Goal: Task Accomplishment & Management: Complete application form

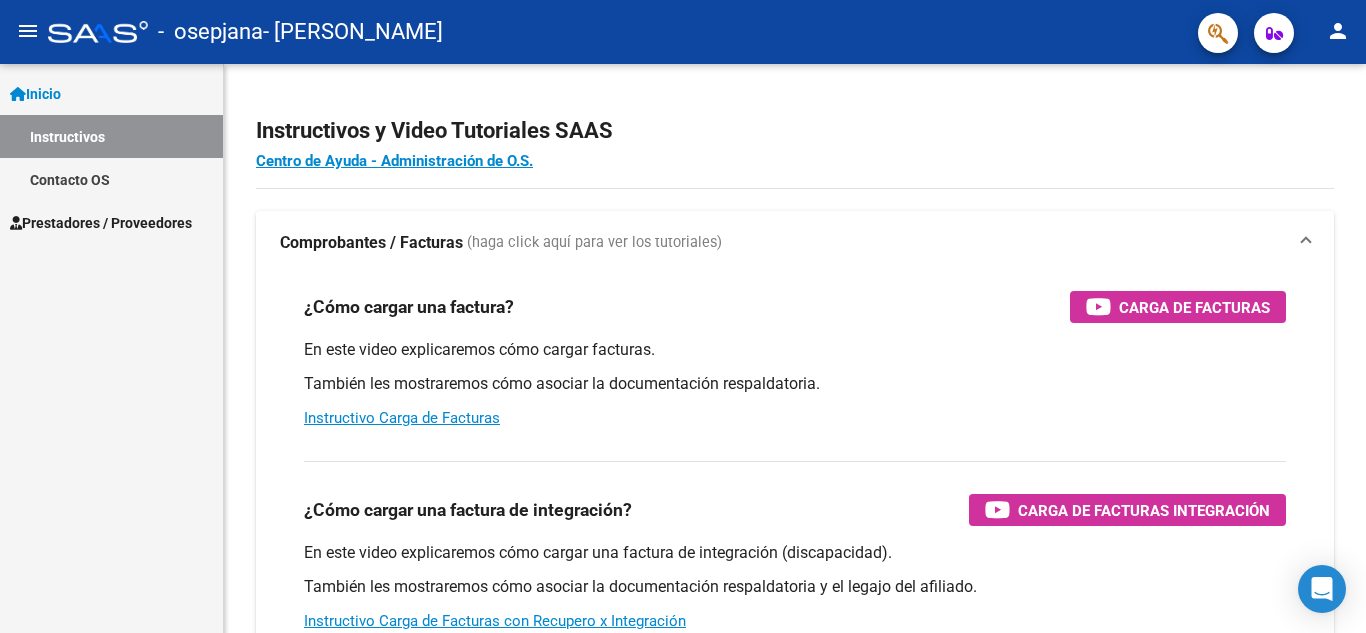
click at [91, 134] on link "Instructivos" at bounding box center [111, 136] width 223 height 43
click at [148, 219] on span "Prestadores / Proveedores" at bounding box center [101, 223] width 182 height 22
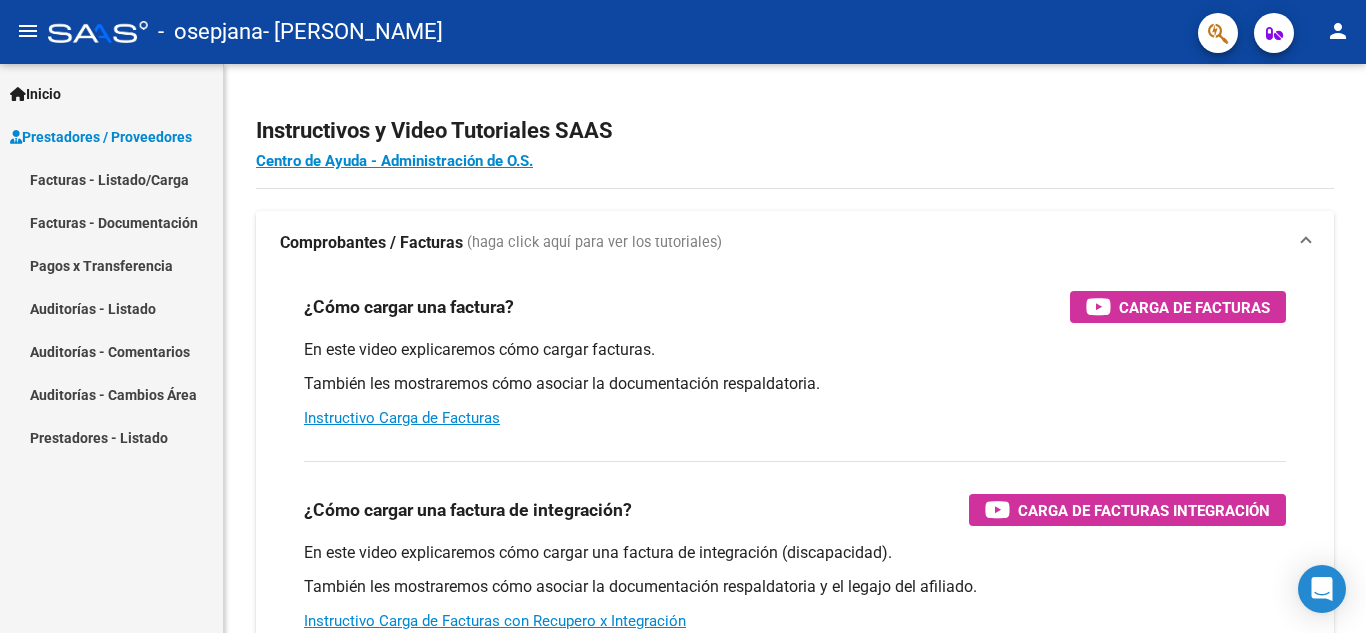
click at [147, 187] on link "Facturas - Listado/Carga" at bounding box center [111, 179] width 223 height 43
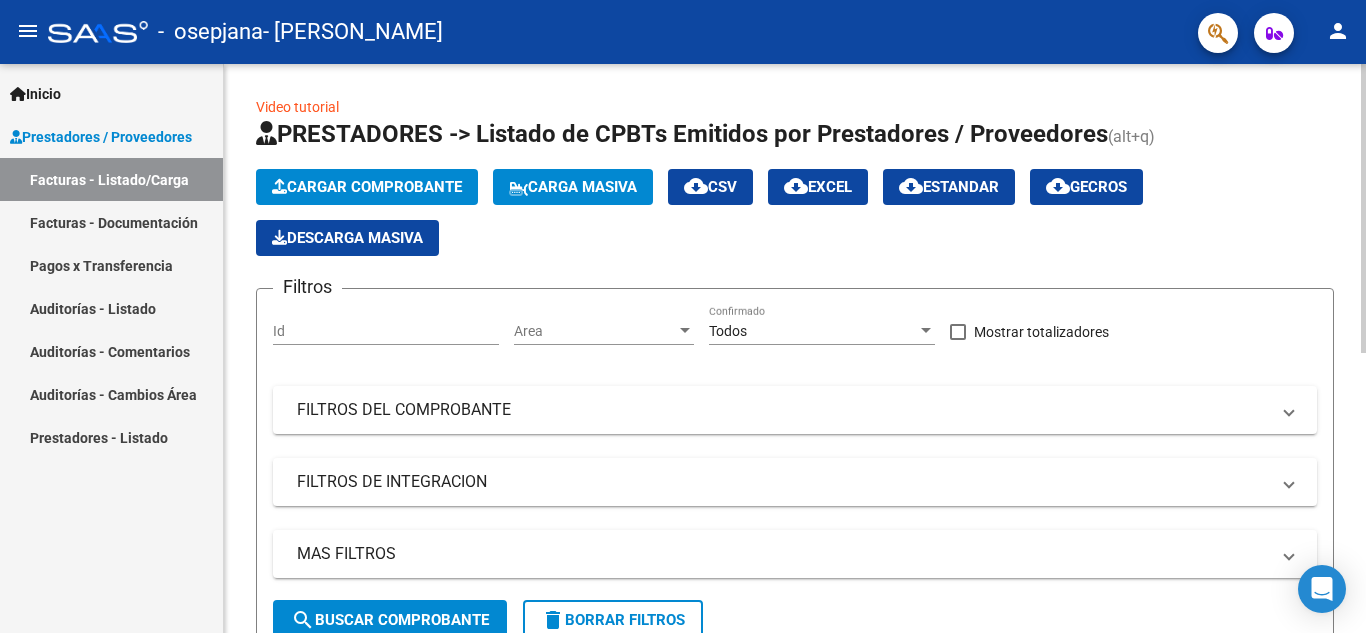
click at [429, 190] on span "Cargar Comprobante" at bounding box center [367, 187] width 190 height 18
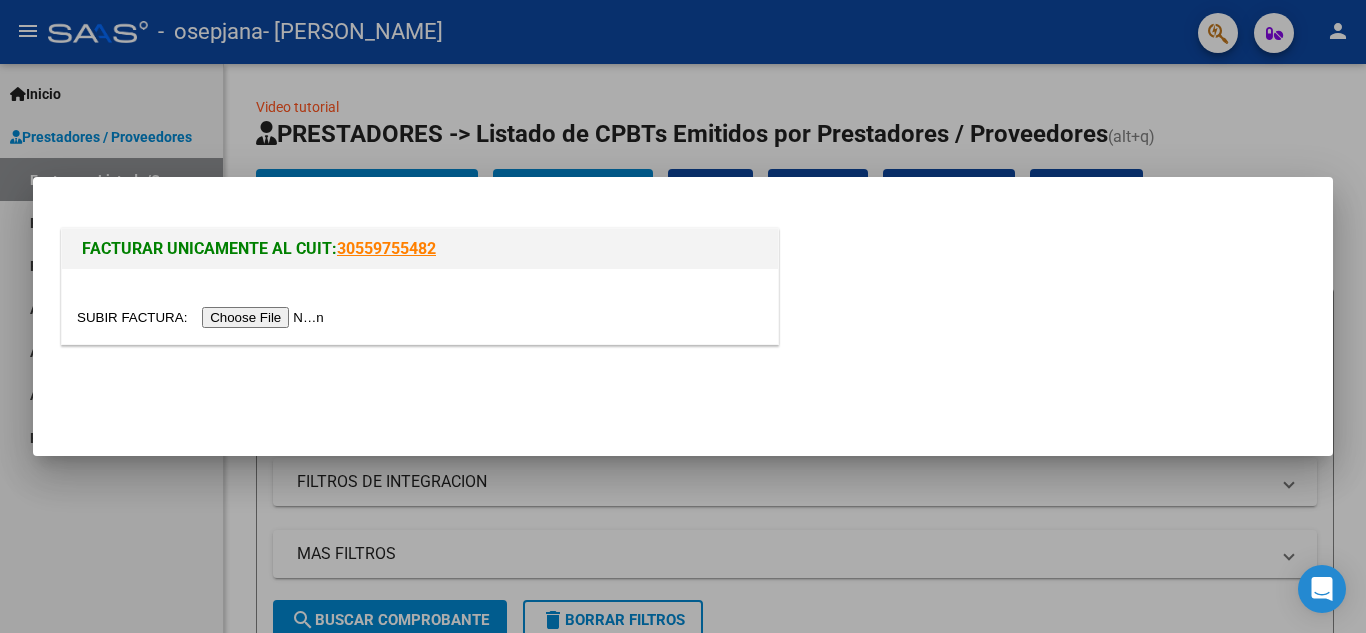
click at [283, 310] on input "file" at bounding box center [203, 317] width 253 height 21
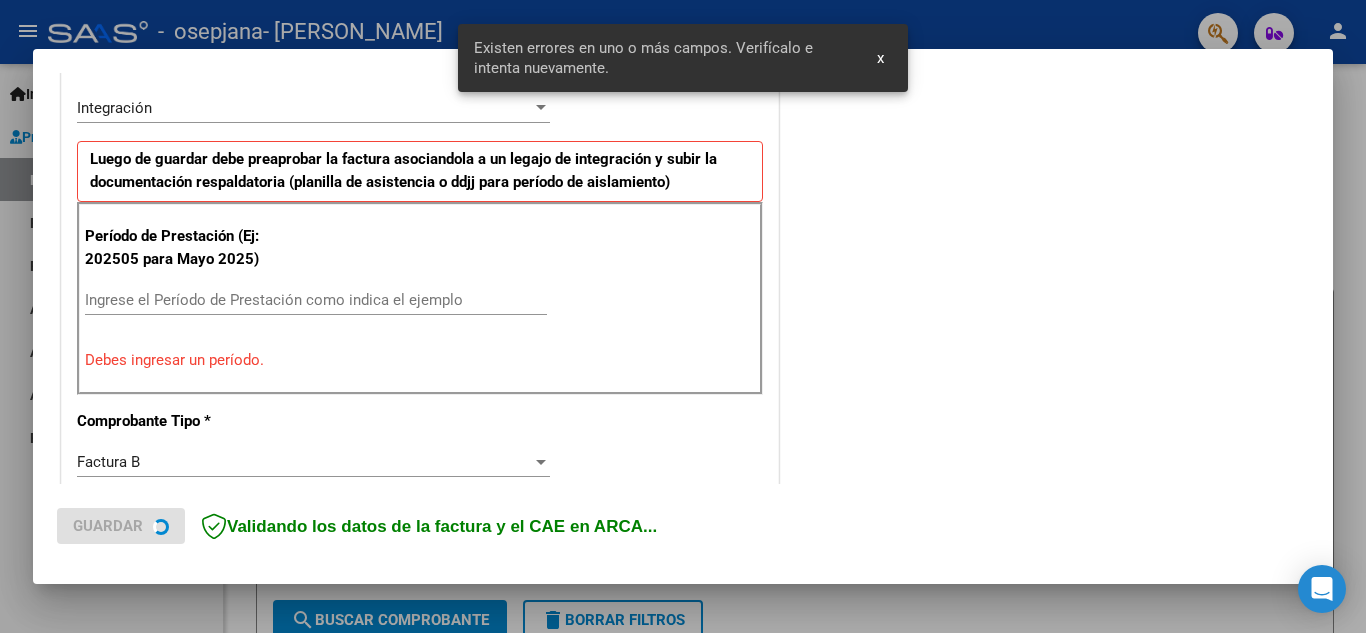
scroll to position [453, 0]
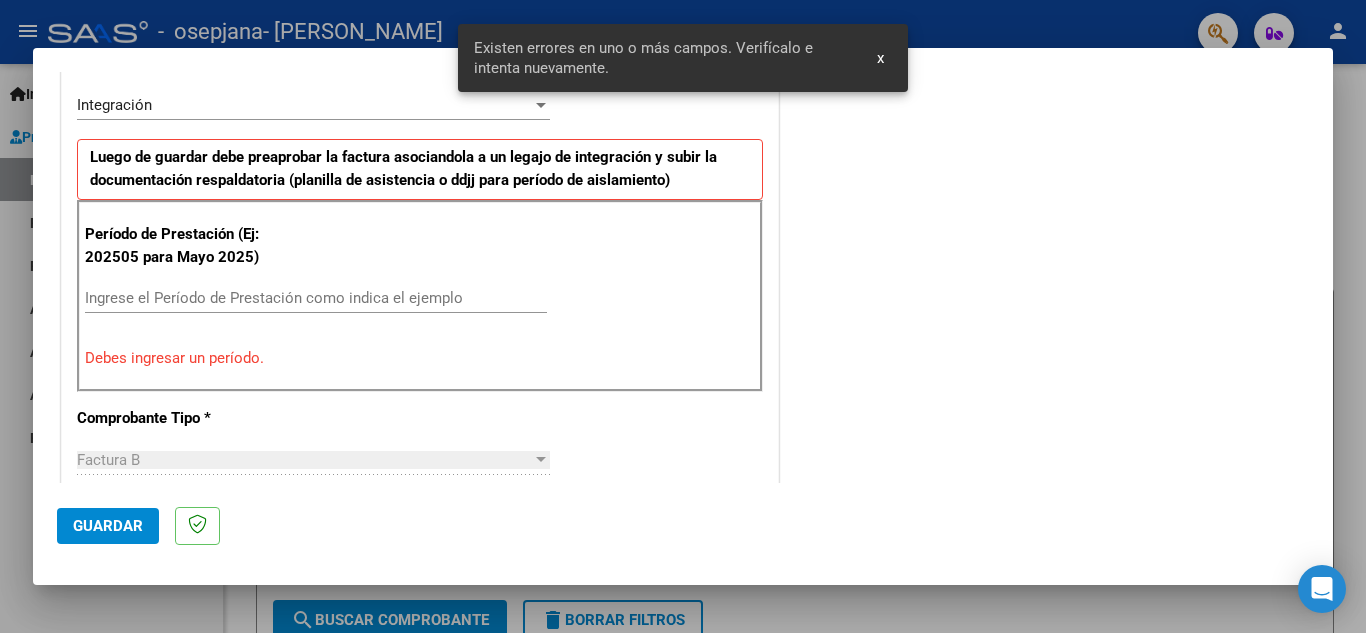
click at [205, 295] on input "Ingrese el Período de Prestación como indica el ejemplo" at bounding box center [316, 298] width 462 height 18
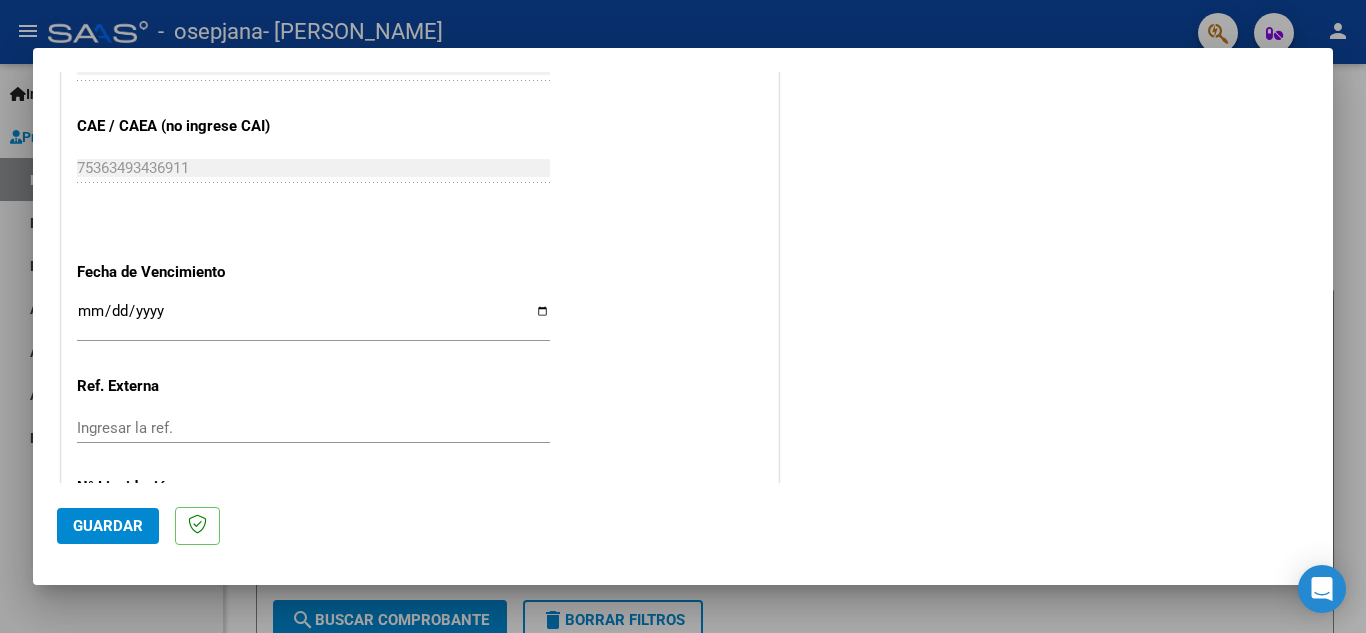
scroll to position [1291, 0]
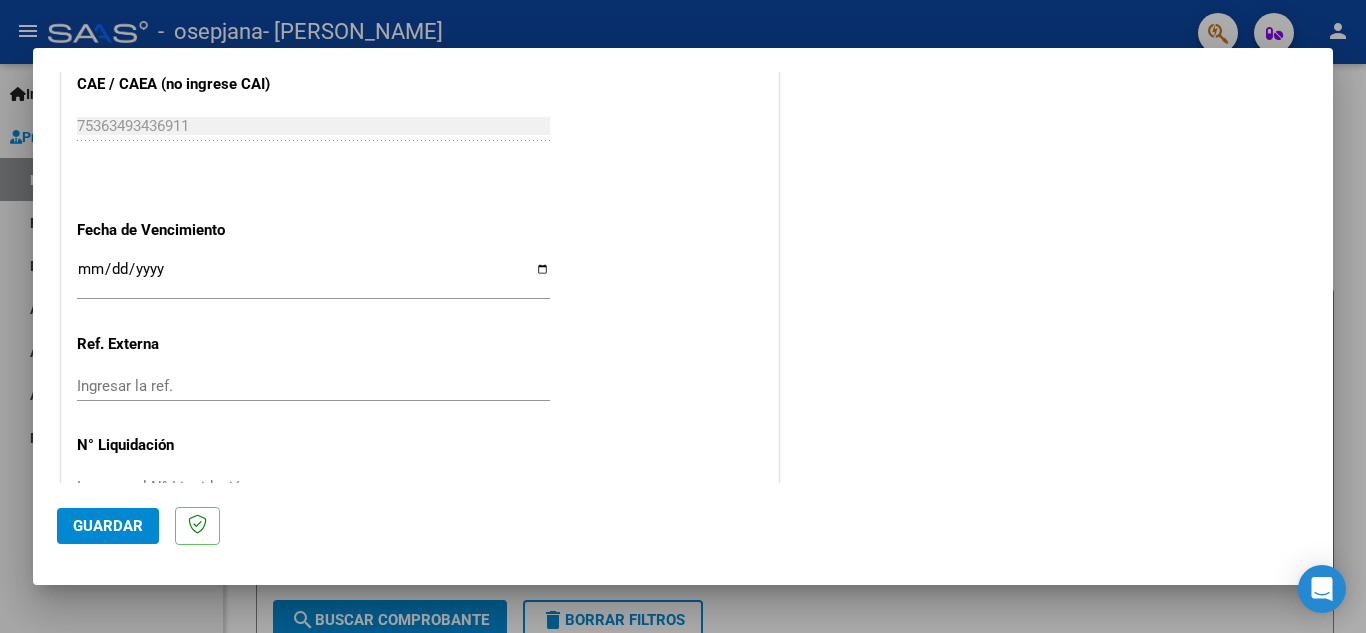
type input "202508"
click at [88, 272] on input "Ingresar la fecha" at bounding box center [313, 277] width 473 height 32
type input "0001-09-19"
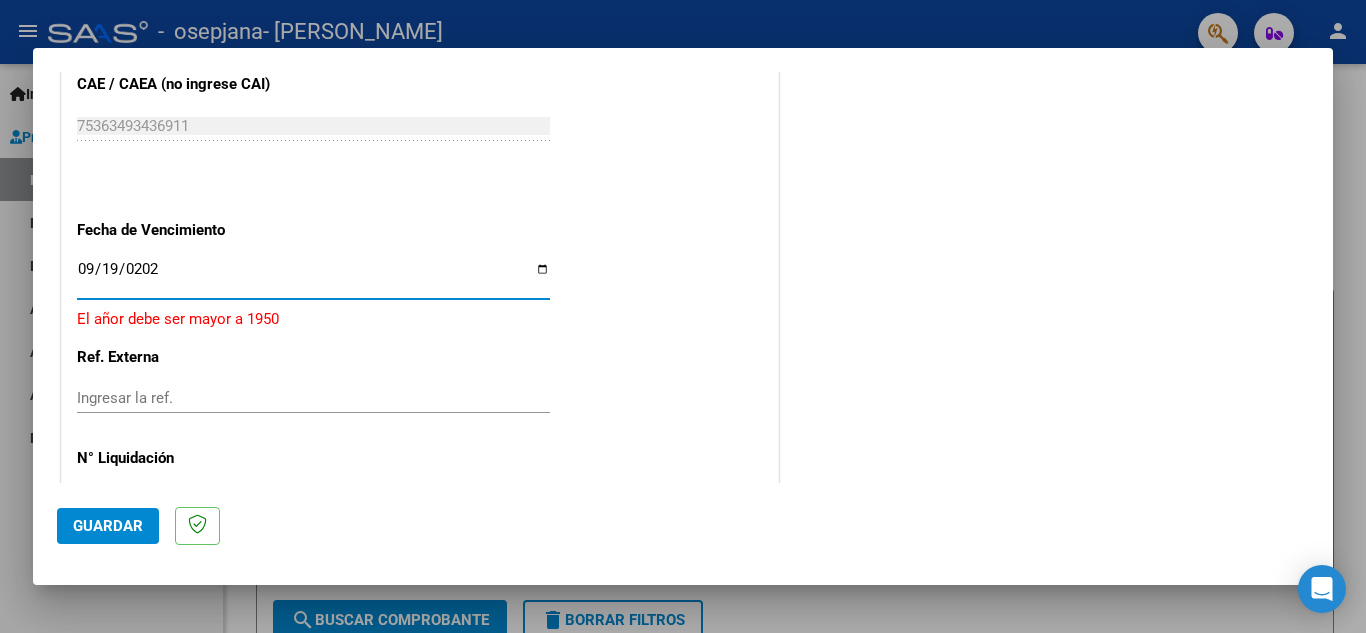
type input "[DATE]"
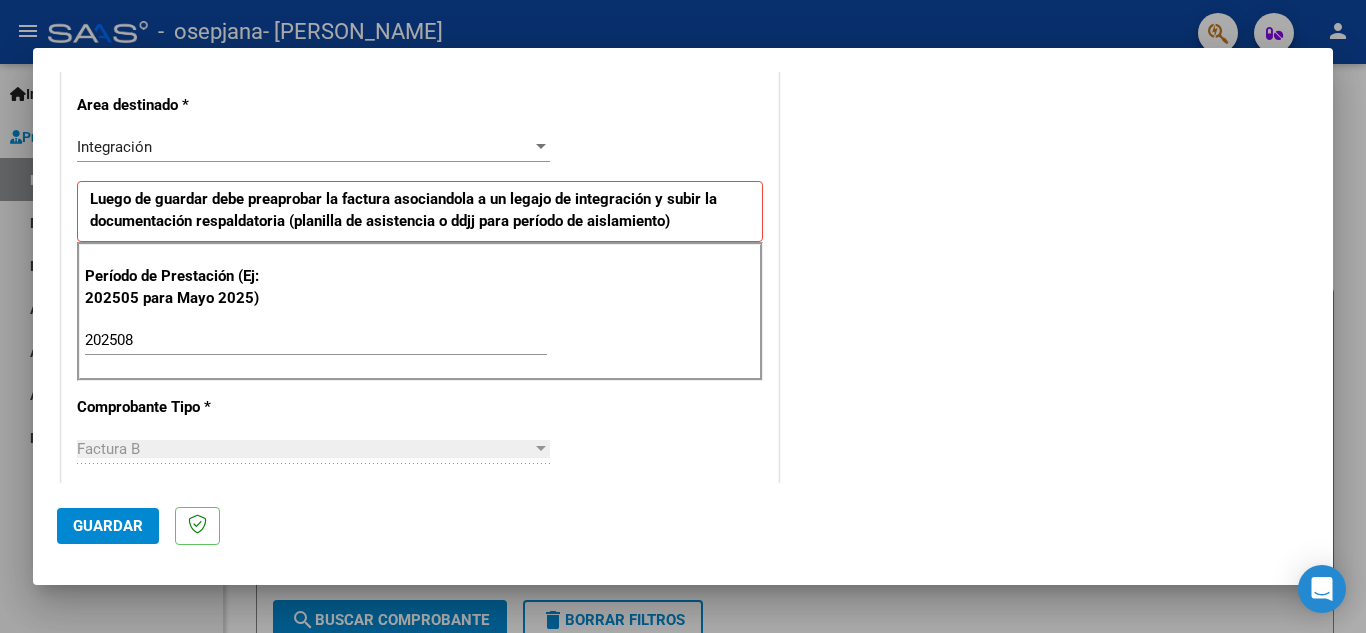
scroll to position [0, 0]
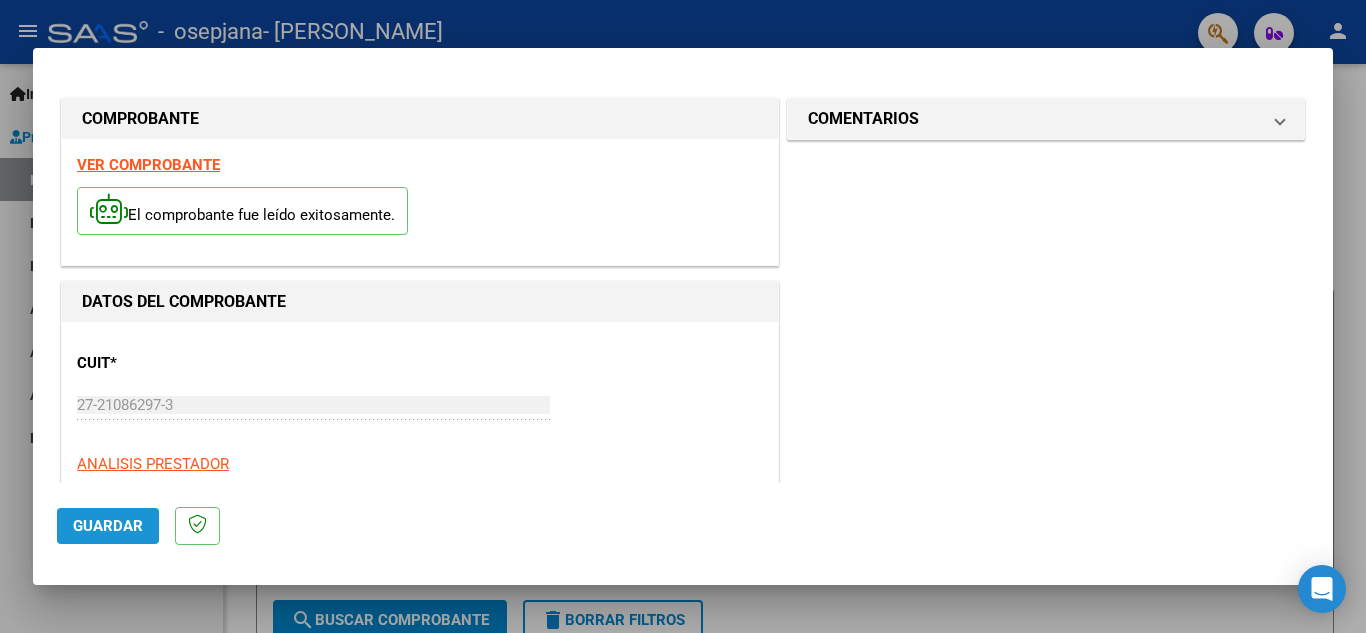
click at [115, 531] on span "Guardar" at bounding box center [108, 526] width 70 height 18
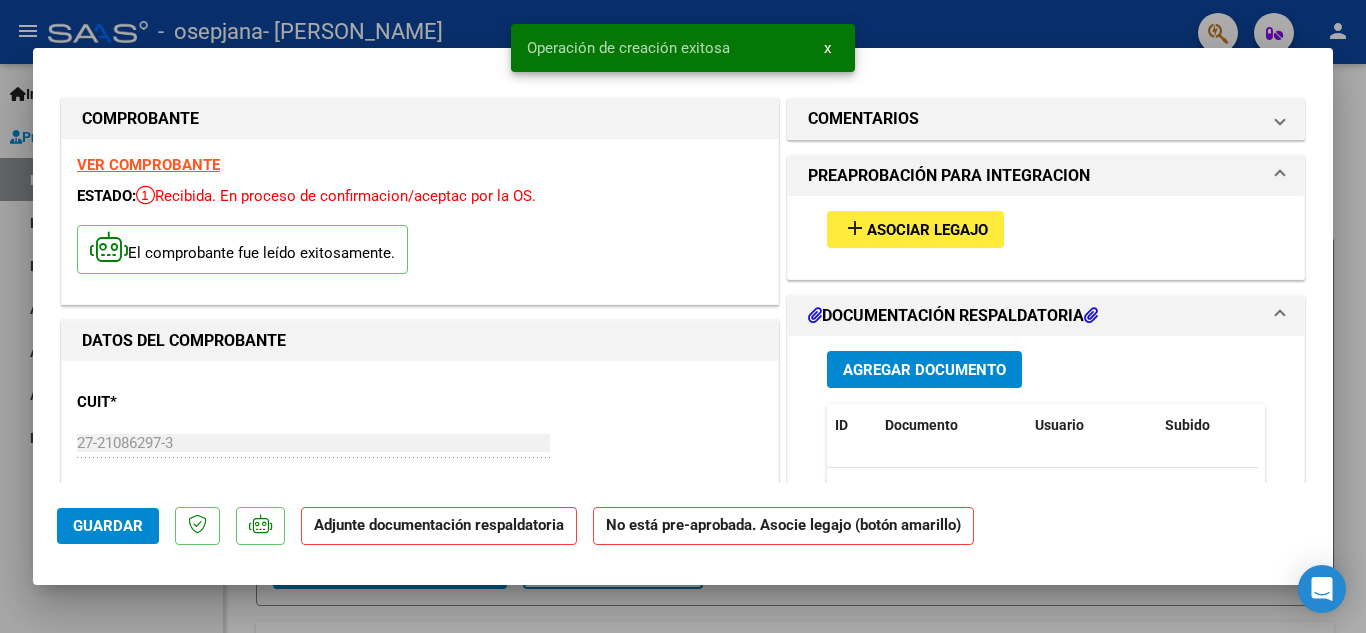
click at [907, 222] on span "Asociar Legajo" at bounding box center [927, 230] width 121 height 18
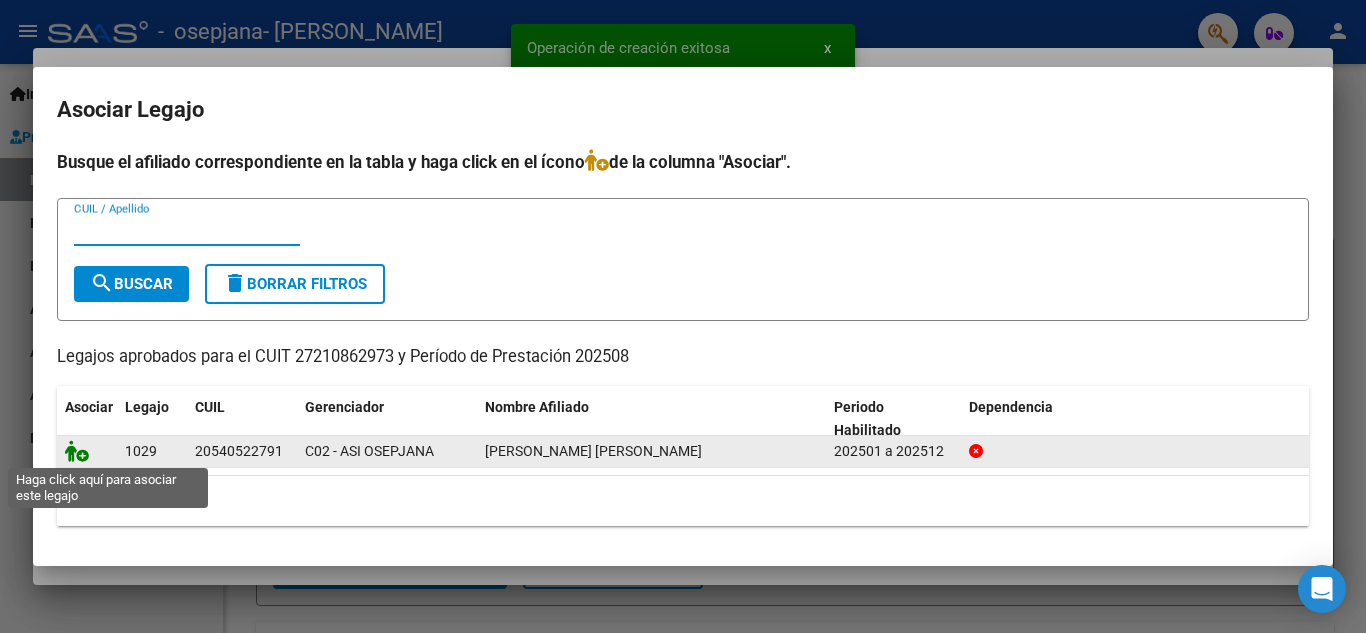
click at [80, 453] on icon at bounding box center [77, 451] width 24 height 22
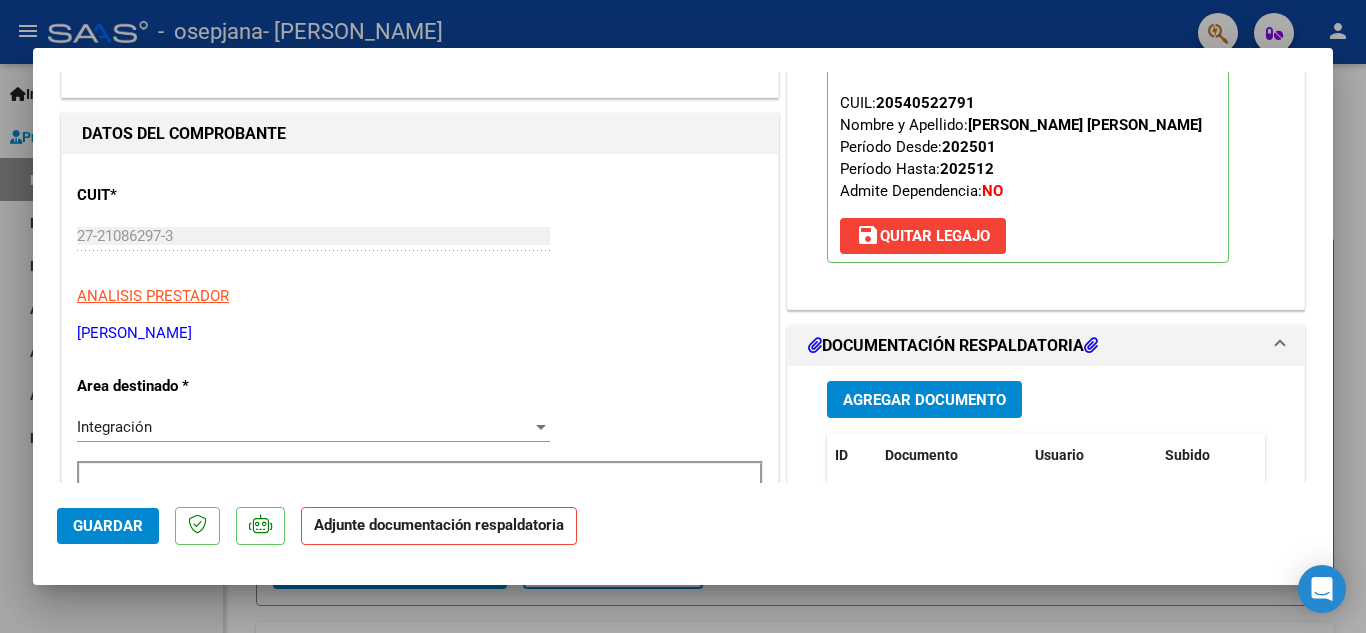
scroll to position [400, 0]
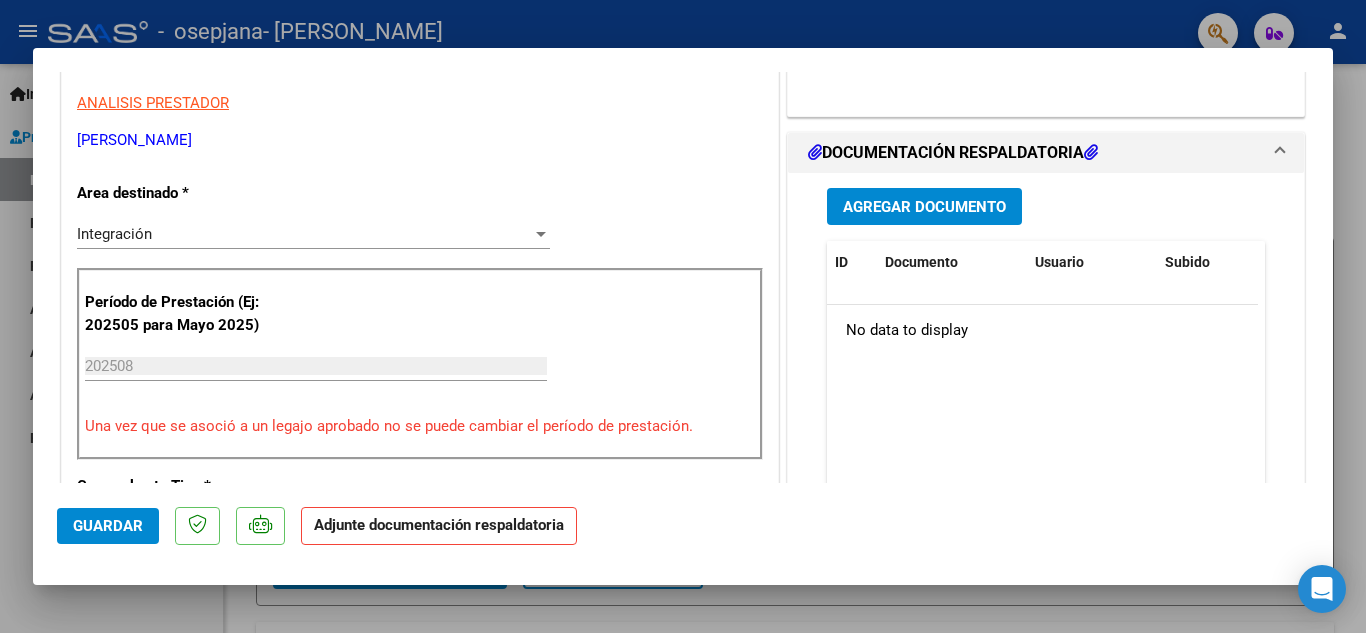
click at [946, 207] on span "Agregar Documento" at bounding box center [924, 207] width 163 height 18
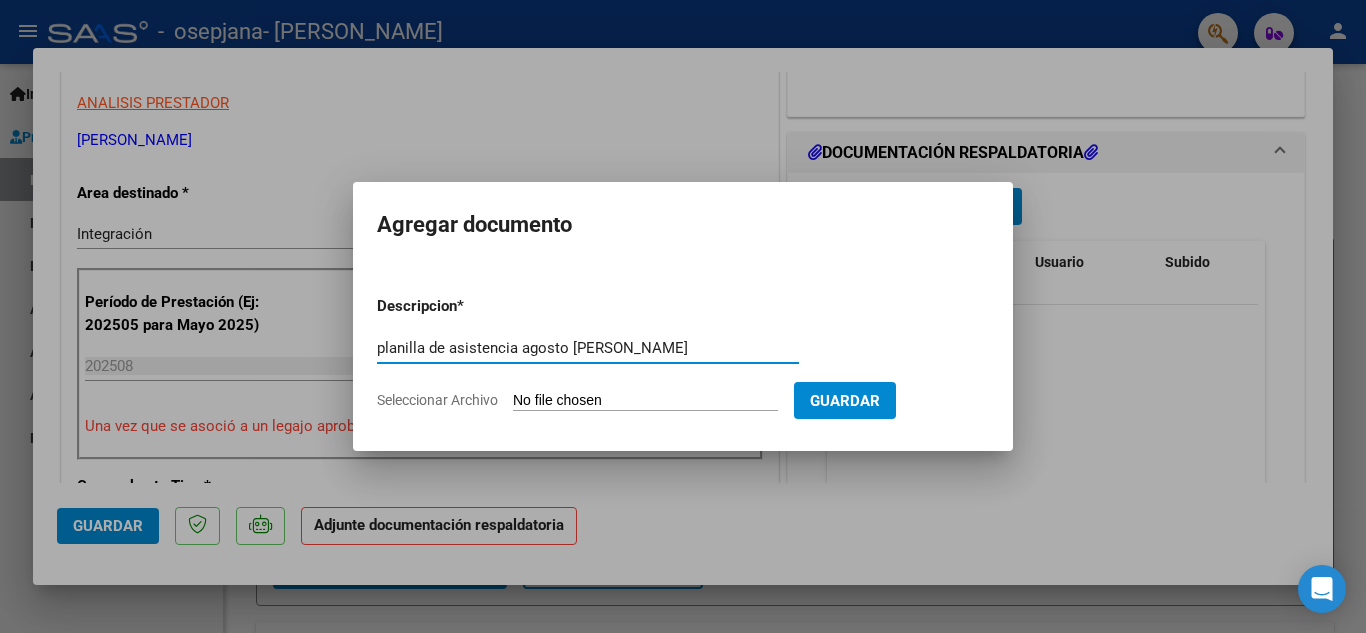
type input "planilla de asistencia agosto [PERSON_NAME]"
click at [586, 389] on form "Descripcion * planilla de asistencia agosto saie [PERSON_NAME] aquí una descrip…" at bounding box center [683, 353] width 612 height 146
click at [587, 396] on input "Seleccionar Archivo" at bounding box center [645, 401] width 265 height 19
type input "C:\fakepath\ASISTENCIAS SAIE [DATE] [PERSON_NAME].pdf"
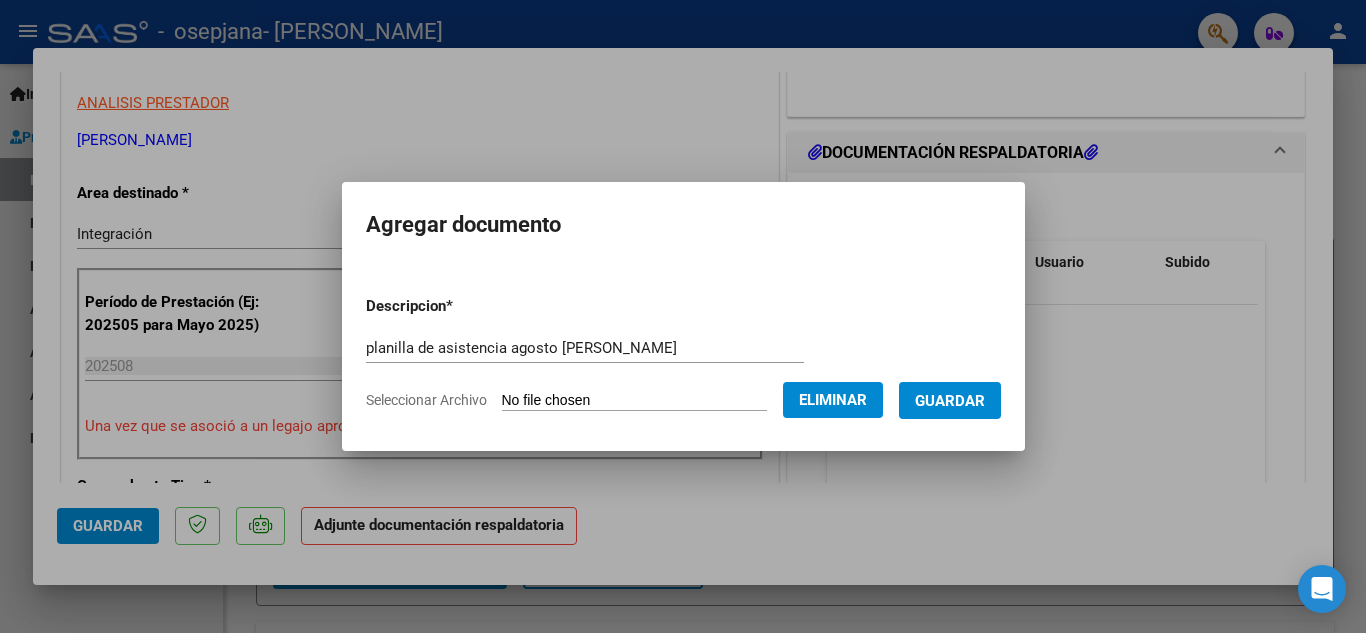
click at [975, 409] on span "Guardar" at bounding box center [950, 401] width 70 height 18
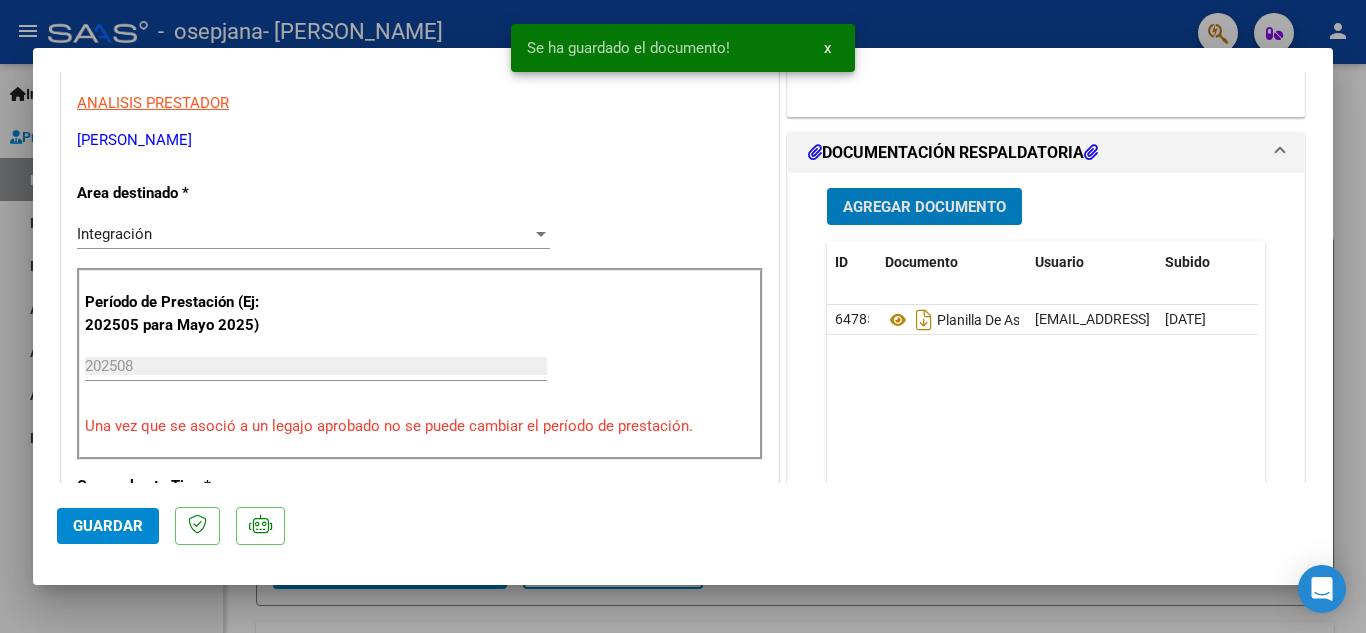
click at [125, 529] on span "Guardar" at bounding box center [108, 526] width 70 height 18
click at [1344, 227] on div at bounding box center [683, 316] width 1366 height 633
type input "$ 0,00"
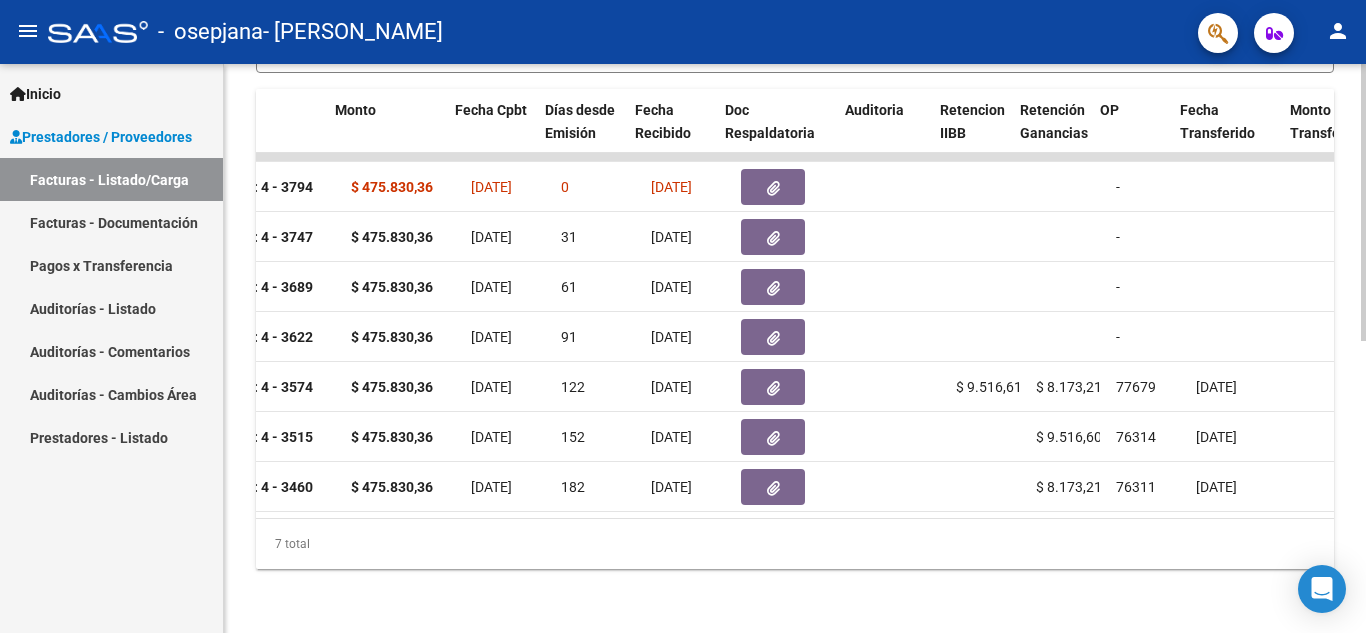
scroll to position [0, 0]
